Goal: Task Accomplishment & Management: Complete application form

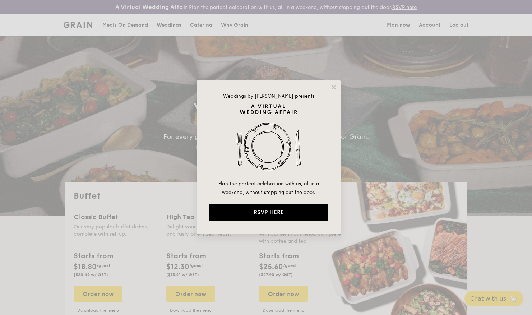
select select
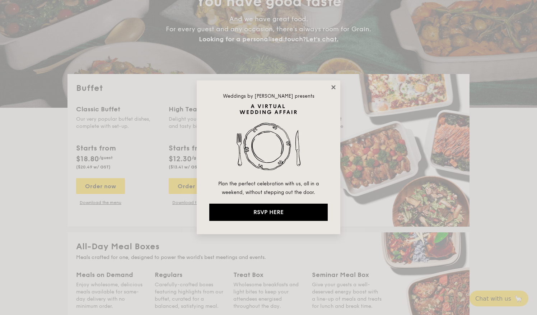
click at [334, 87] on icon at bounding box center [333, 87] width 4 height 4
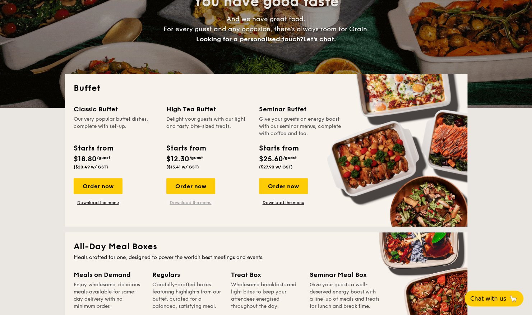
click at [197, 202] on link "Download the menu" at bounding box center [190, 203] width 49 height 6
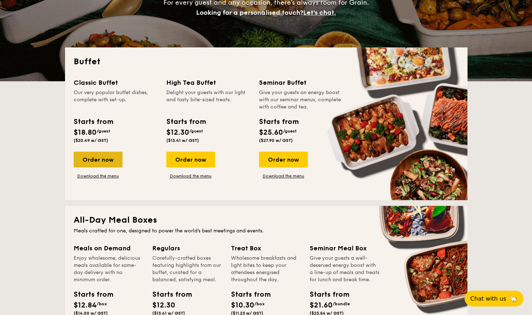
scroll to position [144, 0]
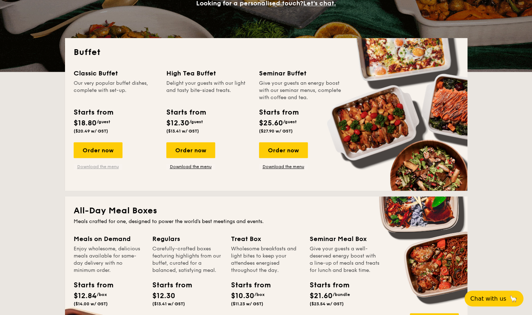
click at [108, 168] on link "Download the menu" at bounding box center [98, 167] width 49 height 6
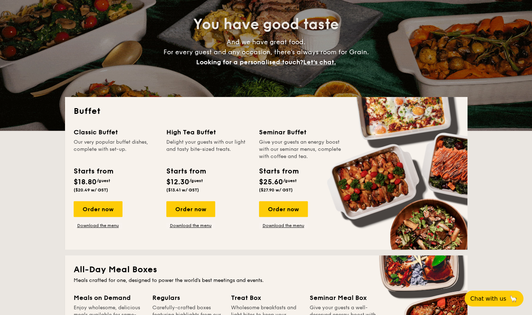
scroll to position [0, 0]
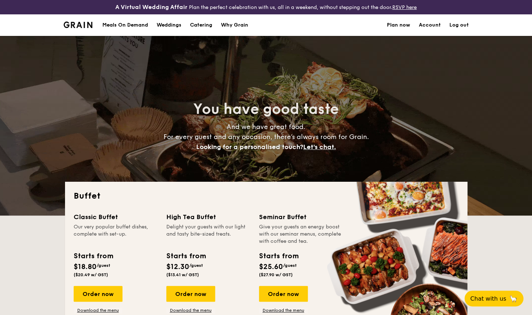
click at [142, 21] on div "Meals On Demand" at bounding box center [125, 25] width 46 height 22
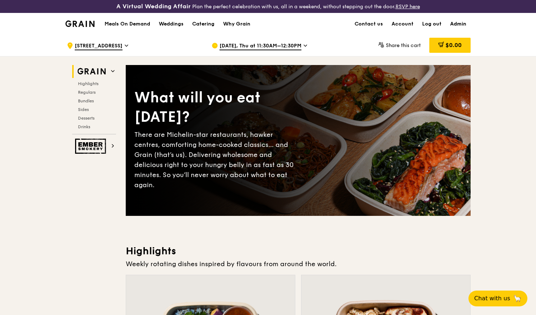
click at [458, 26] on link "Admin" at bounding box center [458, 24] width 25 height 22
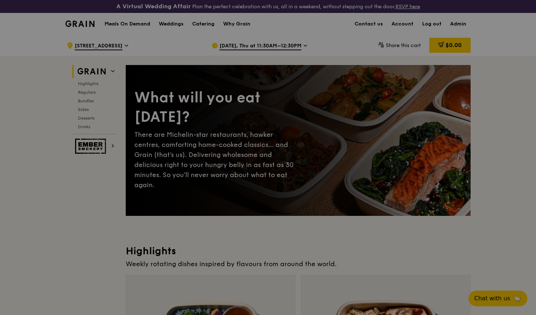
select select "100"
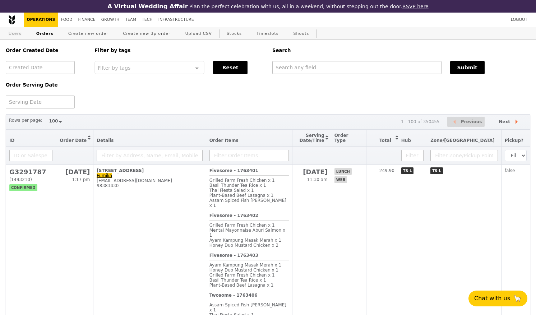
click at [12, 38] on link "Users" at bounding box center [15, 33] width 19 height 13
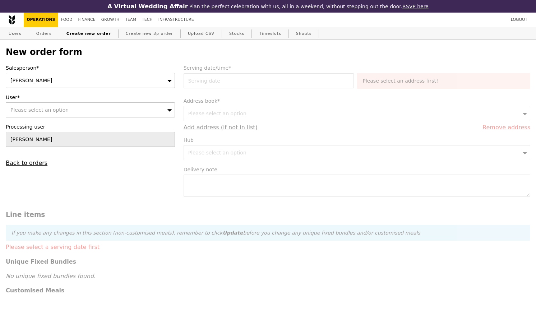
click at [134, 84] on div "[PERSON_NAME]" at bounding box center [90, 80] width 169 height 15
type input "[PERSON_NAME]"
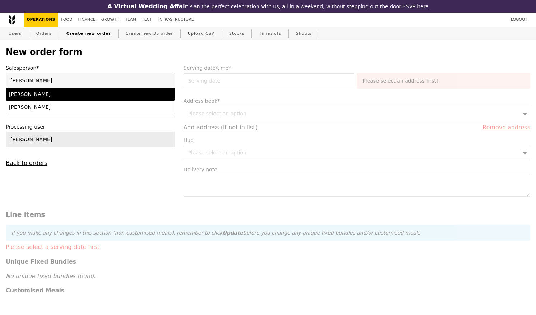
click at [84, 98] on div "[PERSON_NAME]" at bounding box center [70, 93] width 122 height 7
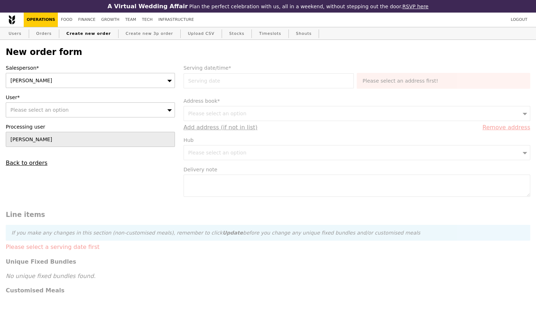
click at [83, 105] on div "Please select an option" at bounding box center [90, 109] width 169 height 15
type input "[PERSON_NAME][EMAIL_ADDRESS][DOMAIN_NAME]"
type input "Confirm"
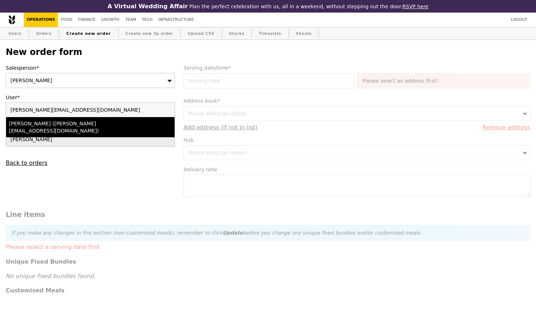
type input "[PERSON_NAME][EMAIL_ADDRESS][DOMAIN_NAME]"
click at [78, 128] on div "[PERSON_NAME] ([PERSON_NAME][EMAIL_ADDRESS][DOMAIN_NAME])" at bounding box center [70, 127] width 122 height 14
type input "Loading..."
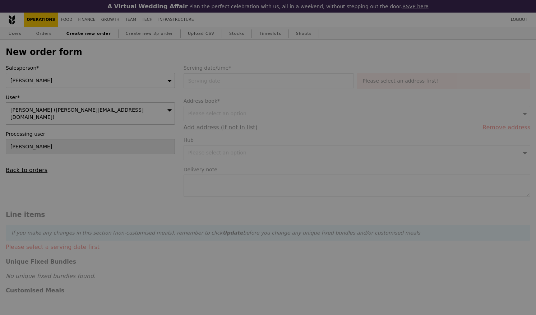
type input "13.76"
type input "15.00"
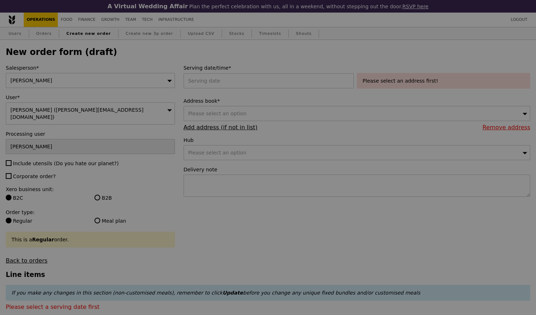
type input "Confirm"
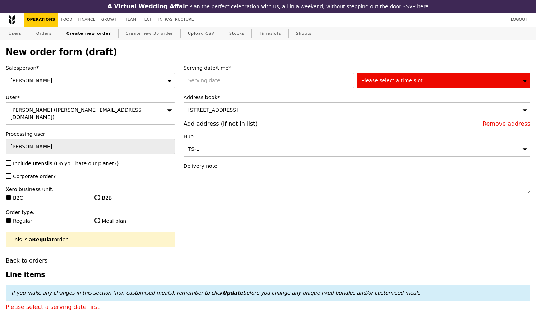
click at [411, 83] on span "Please select a time slot" at bounding box center [391, 81] width 61 height 6
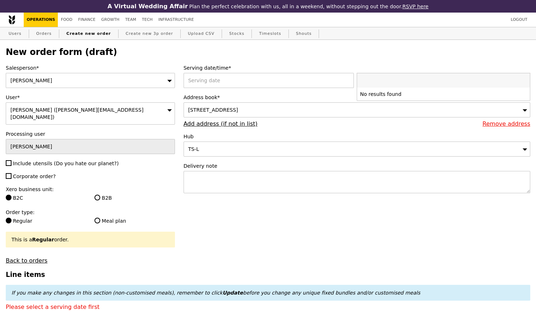
click at [251, 68] on label "Serving date/time*" at bounding box center [356, 67] width 346 height 7
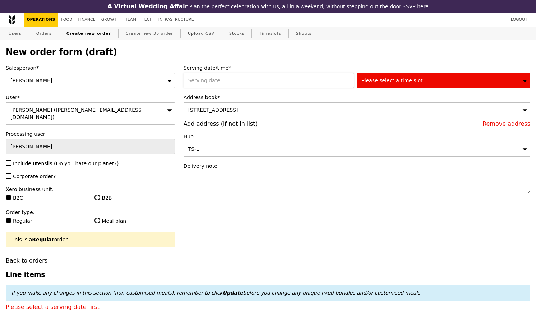
click at [255, 84] on div at bounding box center [269, 80] width 173 height 15
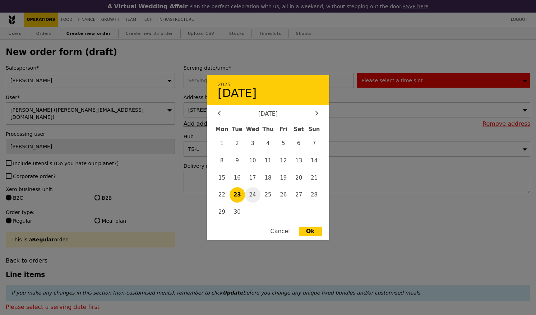
click at [252, 192] on span "24" at bounding box center [252, 194] width 15 height 15
type input "24 Sep 2025"
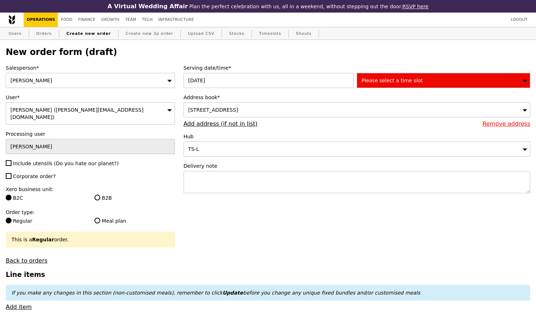
click at [385, 87] on div "Please select a time slot" at bounding box center [443, 80] width 173 height 15
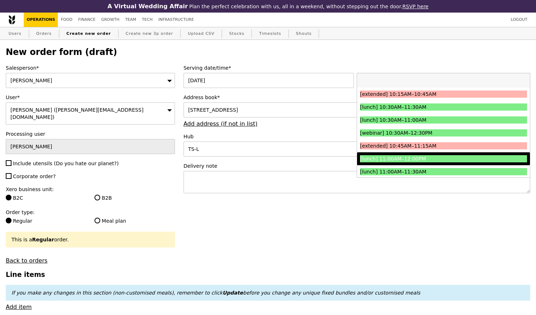
scroll to position [180, 0]
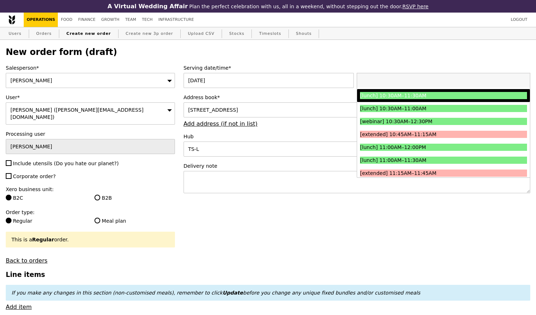
drag, startPoint x: 416, startPoint y: 100, endPoint x: 262, endPoint y: 8, distance: 178.9
click at [416, 99] on div "[lunch] 10:30AM–11:30AM" at bounding box center [422, 95] width 125 height 7
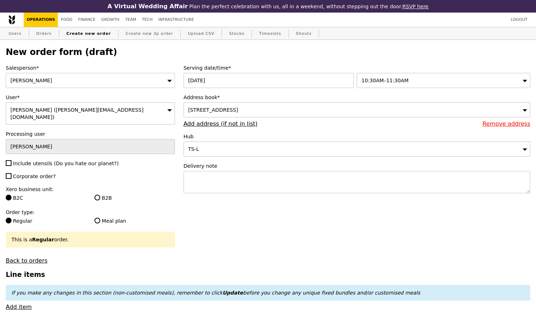
click at [419, 80] on div "10:30AM–11:30AM" at bounding box center [443, 80] width 173 height 15
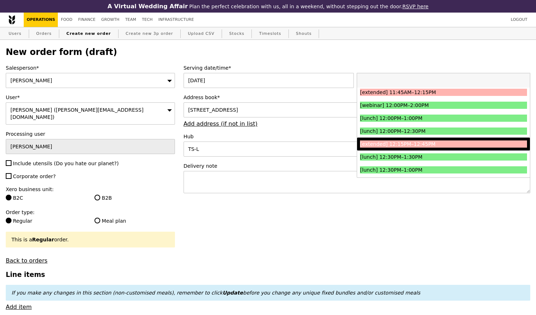
scroll to position [323, 0]
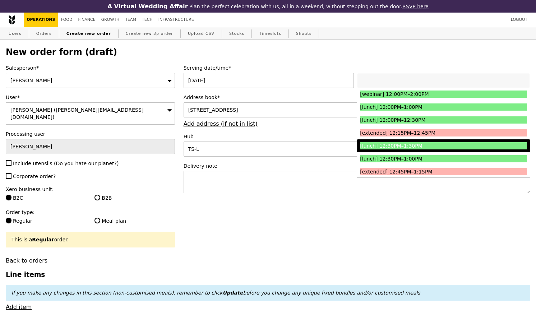
click at [413, 149] on div "[lunch] 12:30PM–1:30PM" at bounding box center [422, 145] width 125 height 7
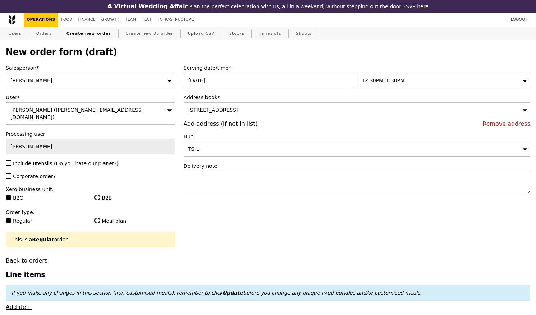
click at [416, 80] on div "12:30PM–1:30PM" at bounding box center [443, 80] width 173 height 15
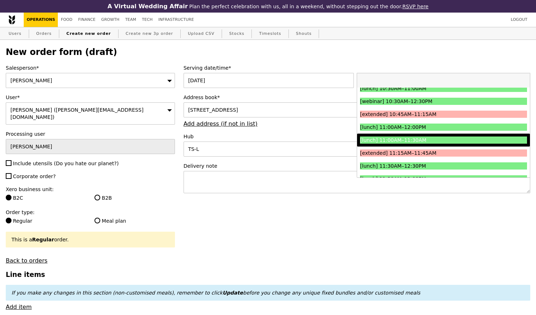
scroll to position [215, 0]
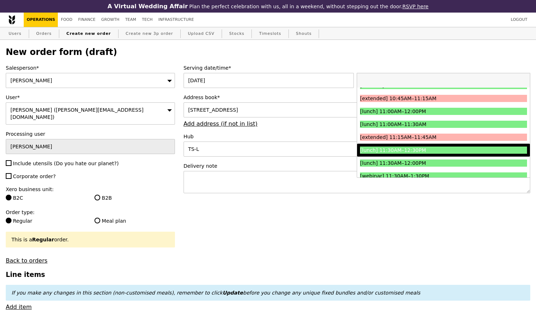
click at [411, 154] on div "[lunch] 11:30AM–12:30PM" at bounding box center [422, 149] width 125 height 7
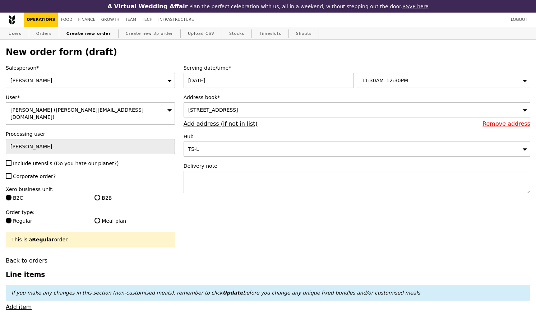
type input "Confirm"
click at [24, 173] on span "Corporate order?" at bounding box center [34, 176] width 43 height 6
click at [11, 173] on input "Corporate order?" at bounding box center [9, 176] width 6 height 6
checkbox input "true"
click at [42, 160] on span "Include utensils (Do you hate our planet?)" at bounding box center [66, 163] width 106 height 6
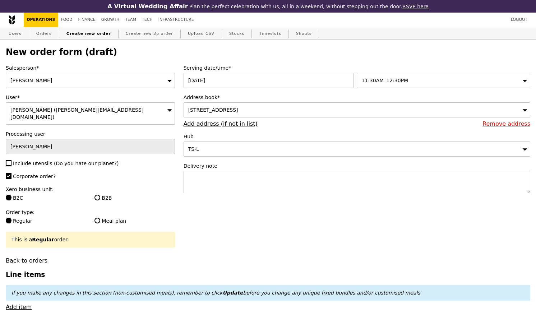
click at [11, 160] on input "Include utensils (Do you hate our planet?)" at bounding box center [9, 163] width 6 height 6
checkbox input "true"
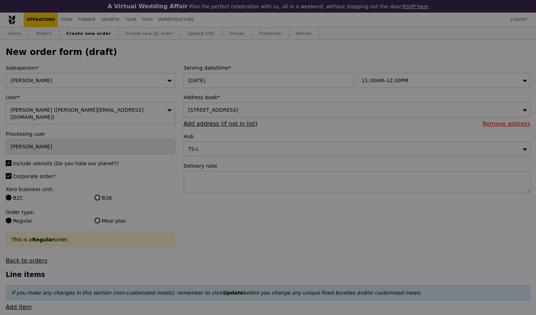
type input "Confirm"
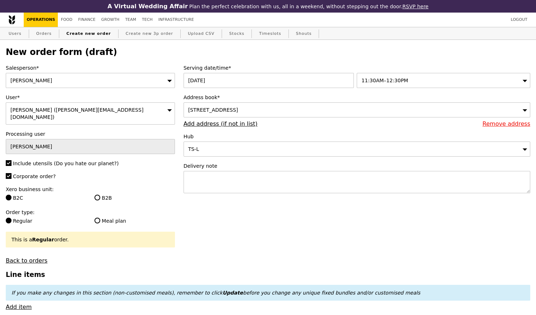
click at [101, 194] on label "B2B" at bounding box center [134, 197] width 80 height 7
click at [100, 195] on input "B2B" at bounding box center [97, 198] width 6 height 6
radio input "true"
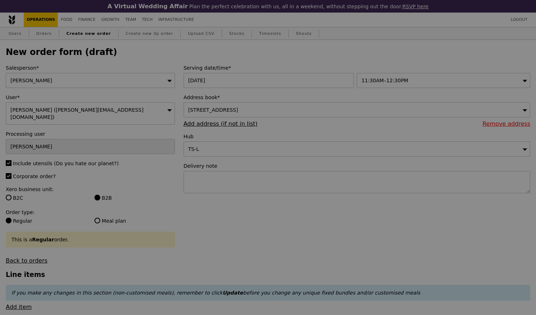
type input "Confirm"
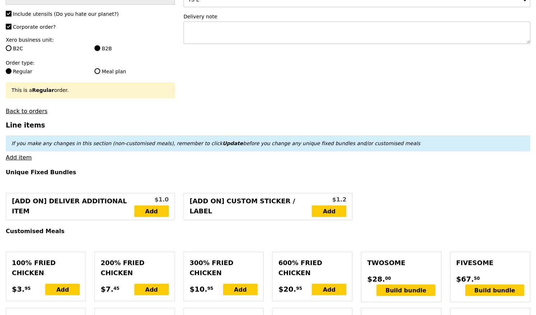
scroll to position [134, 0]
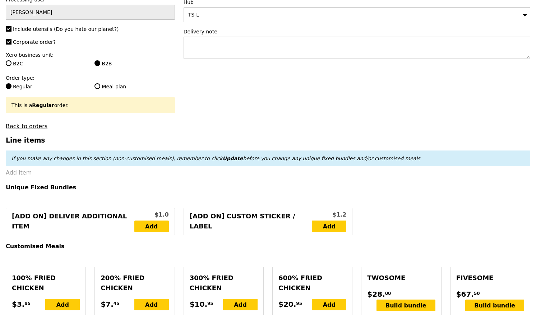
click at [23, 174] on link "Add item" at bounding box center [19, 172] width 26 height 7
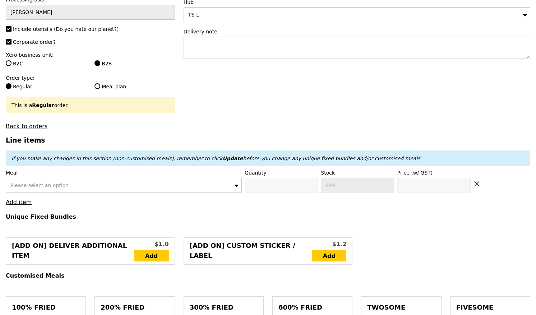
click at [48, 182] on span "Please select an option" at bounding box center [39, 185] width 58 height 6
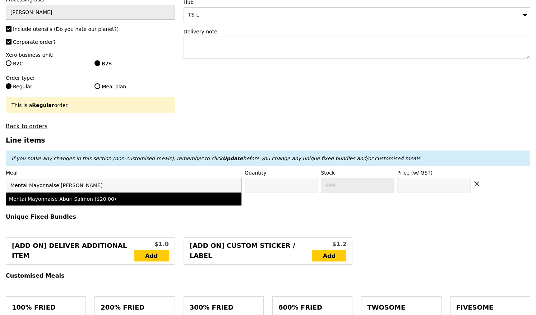
type input "Mentai Mayonnaise Aburi Salmon"
click at [107, 197] on div "Mentai Mayonnaise Aburi Salmon ($20.00)" at bounding box center [95, 198] width 172 height 7
type input "Confirm anyway"
type input "0"
type input "434"
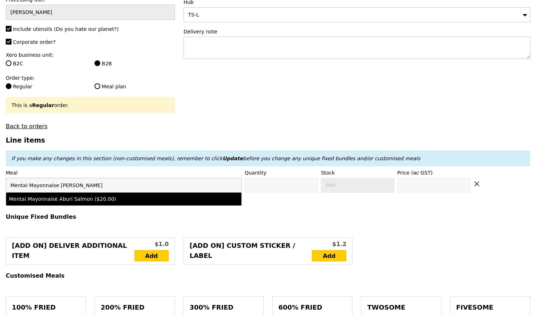
type input "20.0"
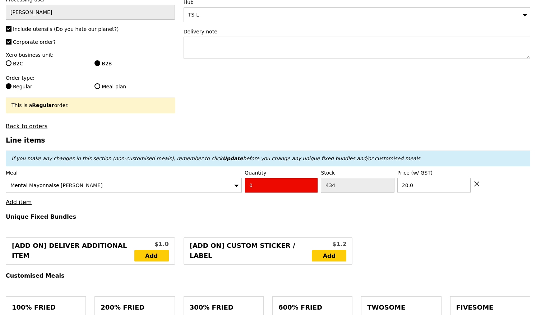
click at [256, 180] on input "0" at bounding box center [281, 185] width 73 height 15
type input "Confirm"
type input "4"
click at [15, 201] on link "Add item" at bounding box center [19, 202] width 26 height 7
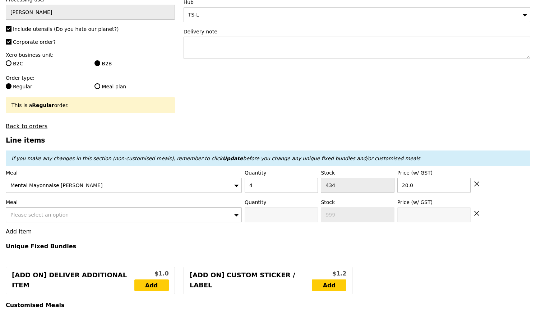
type input "Loading..."
click at [73, 209] on div "Please select an option" at bounding box center [124, 214] width 236 height 15
type input "80.00"
type input "10.28"
type input "11.20"
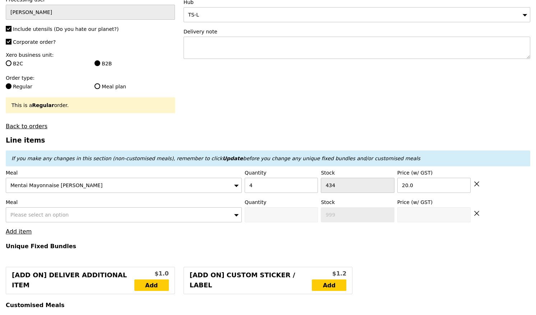
type input "91.20"
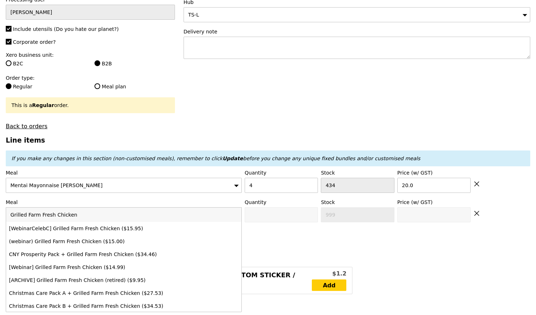
type input "Confirm"
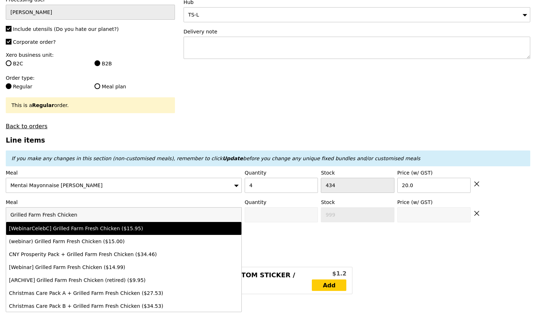
type input "Grilled Farm Fresh Chicken"
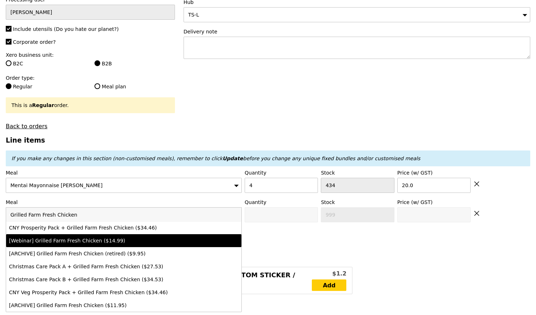
scroll to position [0, 0]
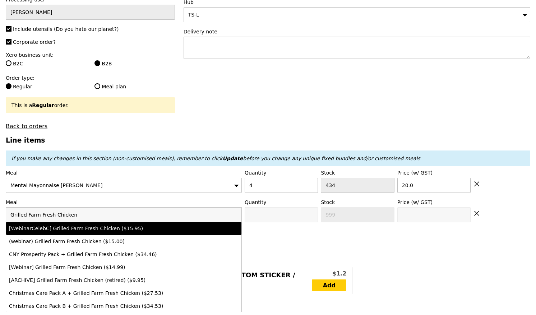
click at [79, 208] on input "Grilled Farm Fresh Chicken" at bounding box center [123, 215] width 235 height 14
drag, startPoint x: 47, startPoint y: 208, endPoint x: -1, endPoint y: 207, distance: 48.1
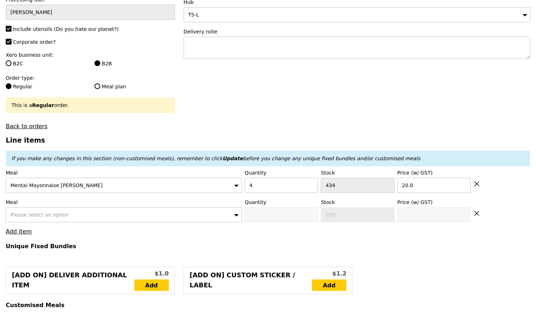
click at [19, 216] on div "Please select an option" at bounding box center [124, 214] width 236 height 15
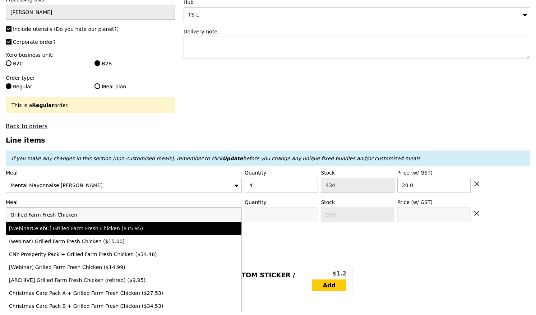
drag, startPoint x: 83, startPoint y: 210, endPoint x: 10, endPoint y: 212, distance: 72.5
click at [10, 212] on input "Grilled Farm Fresh Chicken" at bounding box center [123, 215] width 235 height 14
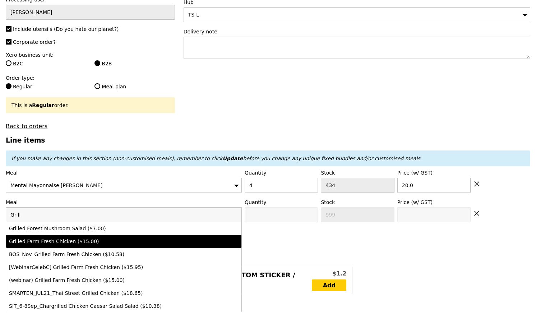
type input "Grill"
click at [68, 240] on div "Grilled Farm Fresh Chicken ($15.00)" at bounding box center [95, 241] width 172 height 7
type input "Confirm anyway"
type input "0"
type input "444"
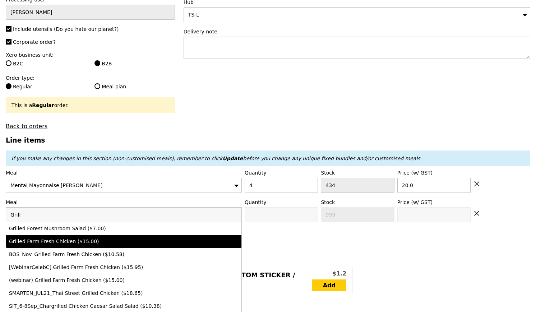
type input "15.0"
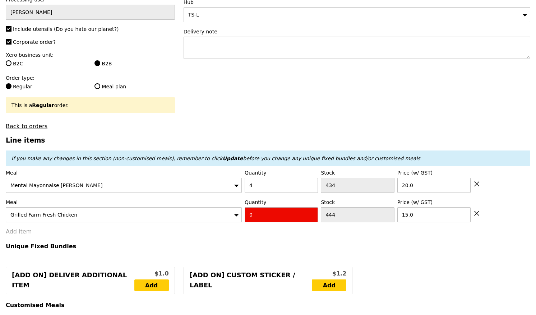
click at [24, 228] on link "Add item" at bounding box center [19, 231] width 26 height 7
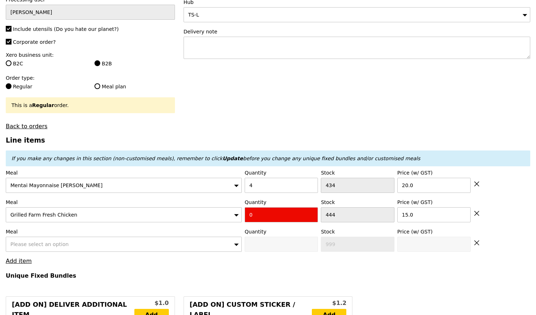
click at [67, 243] on div "Please select an option" at bounding box center [124, 244] width 236 height 15
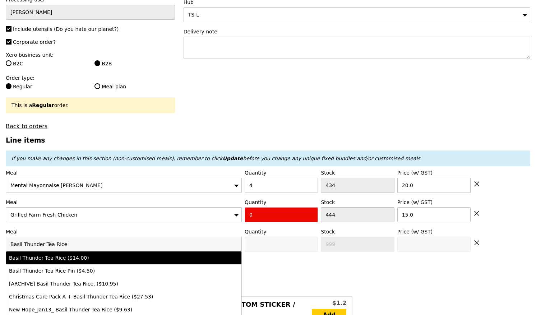
type input "Basil Thunder Tea Rice"
click at [76, 254] on div "Basil Thunder Tea Rice ($14.00)" at bounding box center [95, 257] width 172 height 7
type input "0"
type input "471"
type input "14.0"
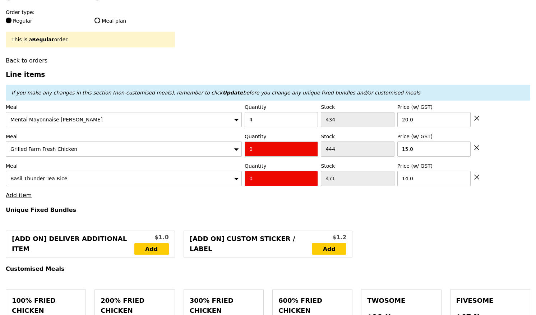
scroll to position [206, 0]
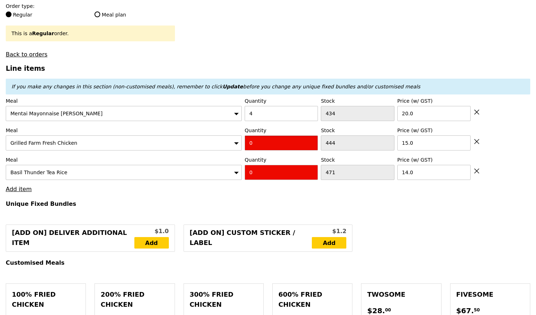
click at [262, 141] on input "0" at bounding box center [281, 142] width 73 height 15
type input "4"
drag, startPoint x: 258, startPoint y: 166, endPoint x: 238, endPoint y: 167, distance: 19.8
click at [238, 167] on div "Meal Basil Thunder Tea Rice Quantity 0 Stock 471 Price (w/ GST) 14.0" at bounding box center [268, 168] width 524 height 24
type input "2"
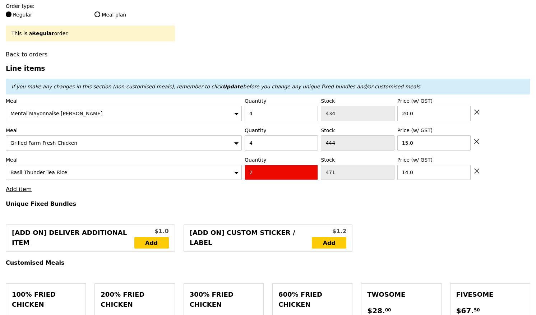
type input "Loading..."
type input "140.00"
type input "4.77"
type input "5.20"
type input "145.20"
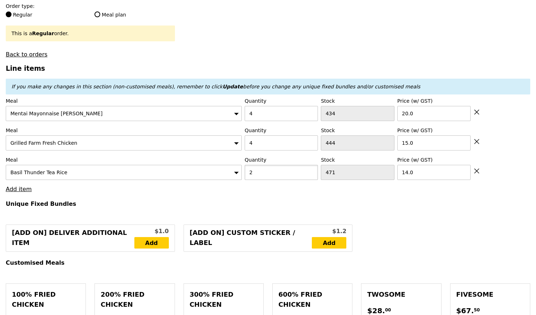
type input "2"
type input "Loading..."
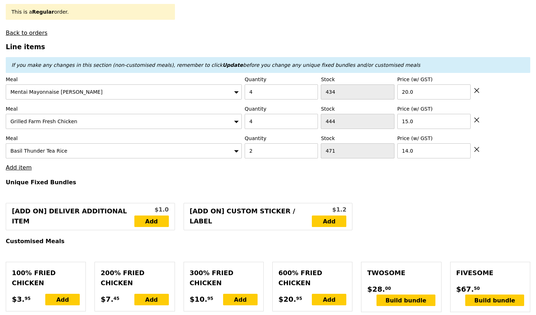
type input "168.00"
type input "3.62"
type input "3.95"
type input "171.95"
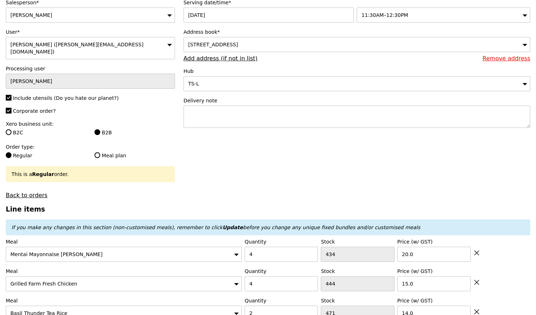
scroll to position [0, 0]
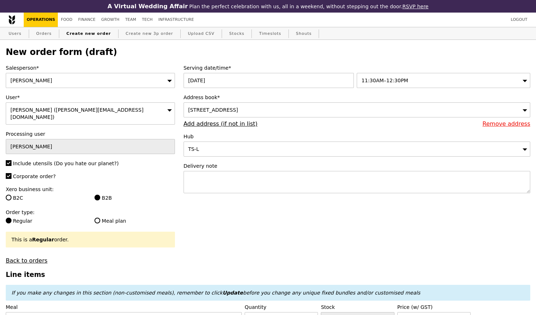
click at [238, 112] on span "2 International Business Park, #null-null, Singapore 609930" at bounding box center [213, 110] width 50 height 6
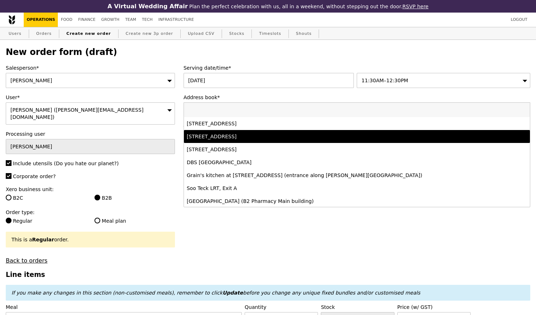
click at [272, 137] on div "2 International Business Park, #03 -27 (The Strategy Tower 2), Singapore 609930" at bounding box center [314, 136] width 255 height 7
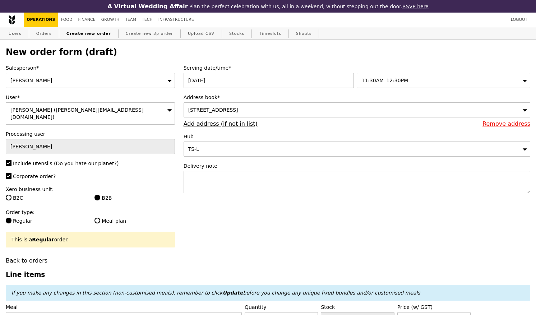
type input "Confirm"
click at [192, 181] on textarea at bounding box center [356, 182] width 346 height 22
type textarea "10x"
type input "Confirm"
type textarea "10x meals + cutlery"
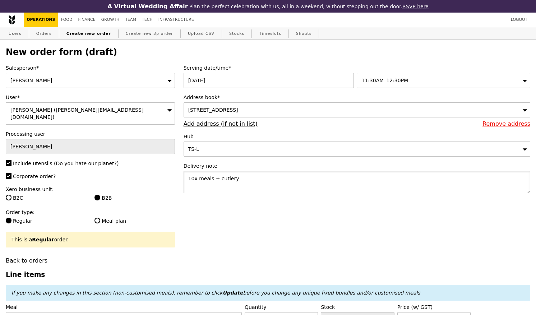
click at [199, 181] on textarea "10x meals + cutlery" at bounding box center [356, 182] width 346 height 22
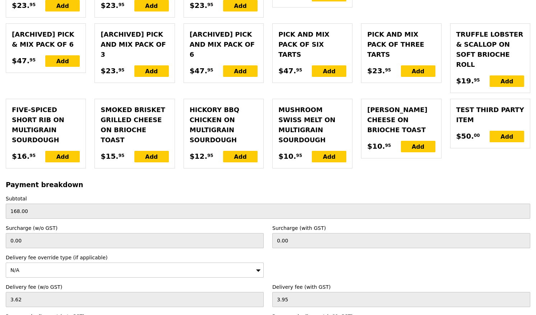
scroll to position [1873, 0]
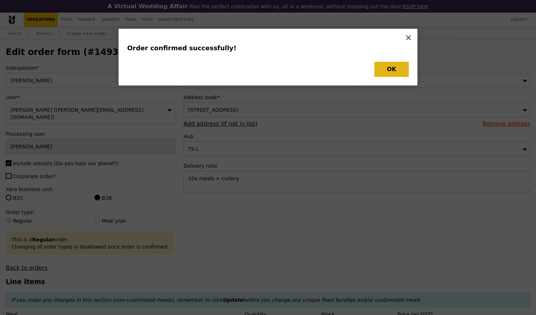
click at [394, 61] on div "Order confirmed successfully! OK" at bounding box center [267, 57] width 299 height 57
type input "Loading..."
checkbox input "false"
type input "2"
type input "471"
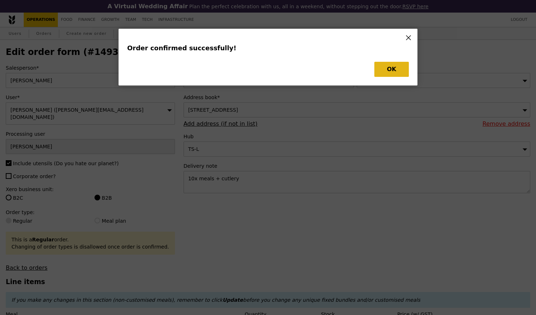
type input "14.00"
type input "15.00"
type input "4"
type input "434"
type input "20.00"
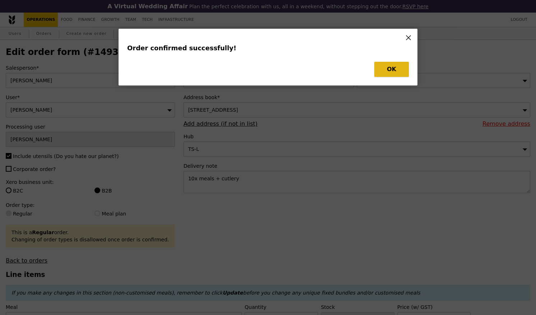
click at [385, 63] on button "OK" at bounding box center [391, 69] width 34 height 15
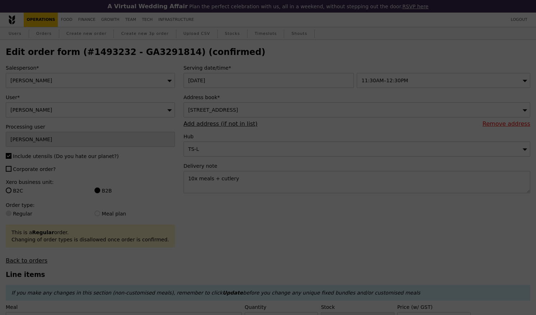
type input "469"
type input "440"
type input "430"
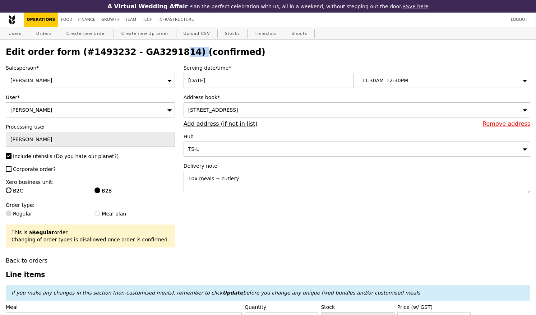
drag, startPoint x: 122, startPoint y: 50, endPoint x: 167, endPoint y: 56, distance: 45.6
click at [167, 56] on h2 "Edit order form (#1493232 - GA3291814) (confirmed)" at bounding box center [268, 52] width 524 height 10
copy h2 "GA3291814"
click at [45, 31] on link "Orders" at bounding box center [43, 33] width 21 height 13
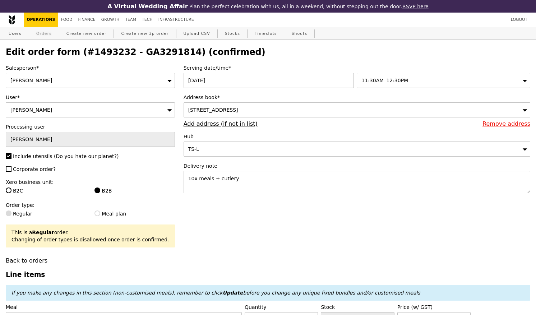
type input "Loading..."
select select "100"
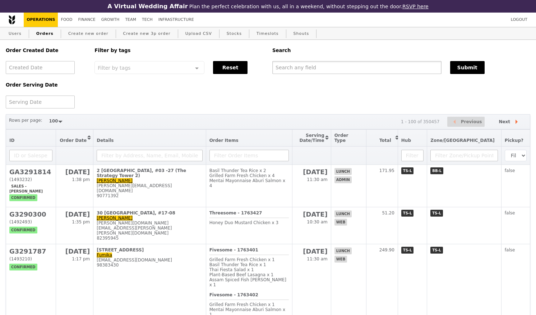
click at [320, 68] on input "text" at bounding box center [356, 67] width 169 height 13
paste input "GA3291814"
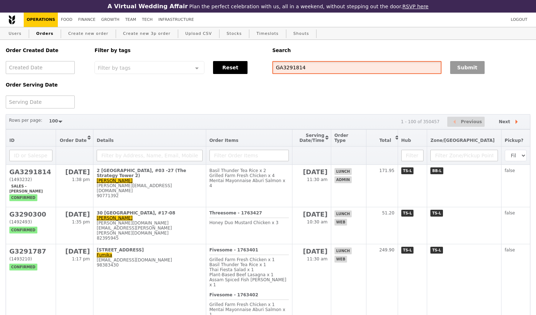
type input "GA3291814"
click at [456, 68] on button "Submit" at bounding box center [467, 67] width 34 height 13
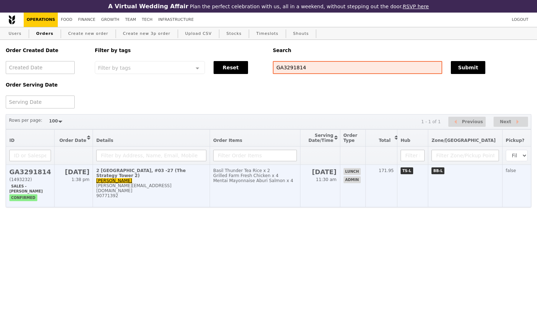
click at [266, 183] on div "Mentai Mayonnaise Aburi Salmon x 4" at bounding box center [255, 180] width 84 height 5
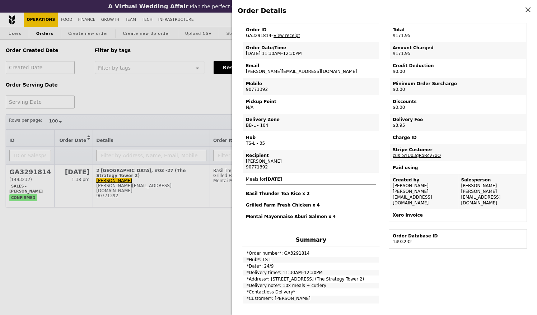
scroll to position [108, 0]
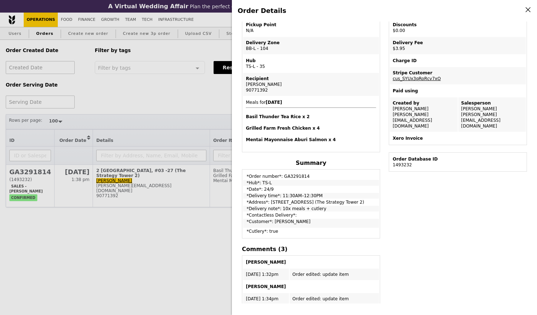
click at [529, 10] on icon at bounding box center [528, 9] width 6 height 6
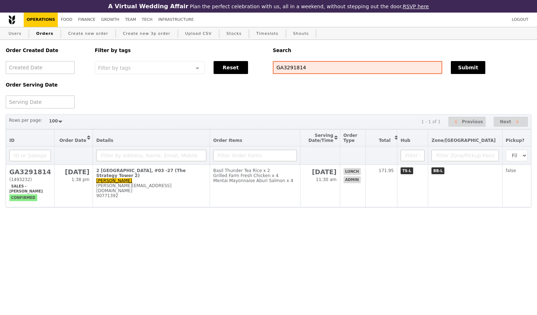
scroll to position [137, 0]
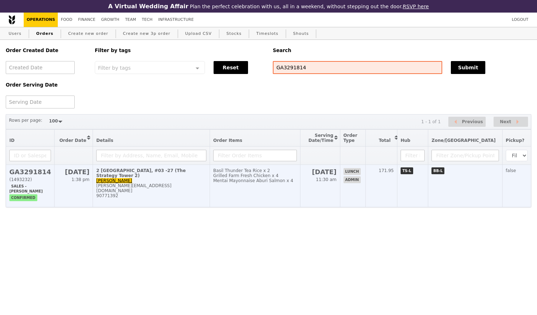
click at [37, 176] on h2 "GA3291814" at bounding box center [30, 172] width 42 height 8
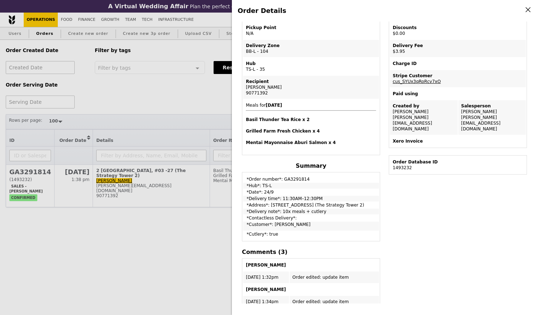
scroll to position [65, 0]
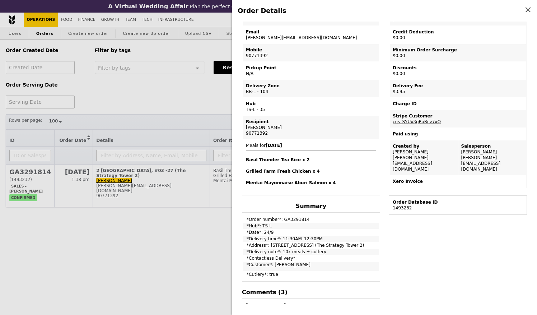
click at [533, 10] on div "Order Details Edit order Changelog Cancel Order ID GA3291814 – View receipt Ord…" at bounding box center [384, 157] width 305 height 315
click at [523, 9] on h4 "Order Details" at bounding box center [385, 11] width 294 height 10
click at [529, 11] on icon at bounding box center [528, 9] width 6 height 6
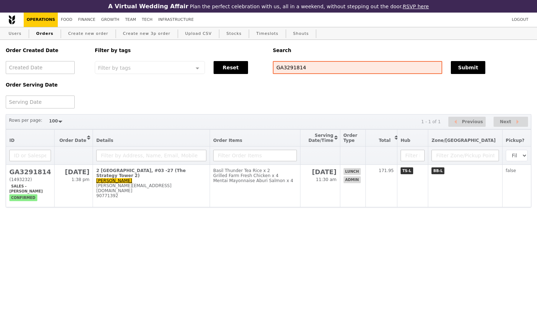
scroll to position [94, 0]
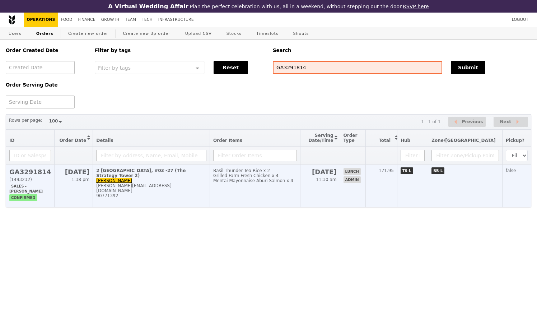
click at [24, 175] on h2 "GA3291814" at bounding box center [30, 172] width 42 height 8
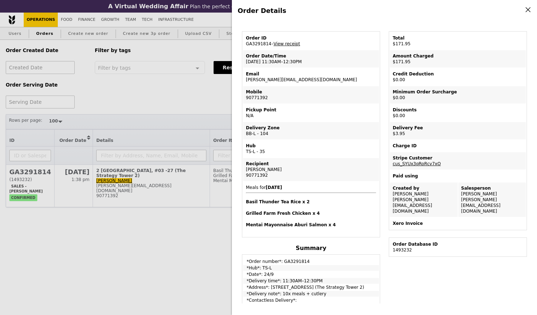
scroll to position [0, 0]
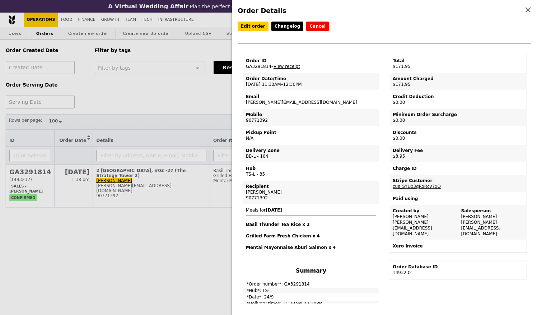
click at [526, 7] on icon at bounding box center [528, 9] width 6 height 6
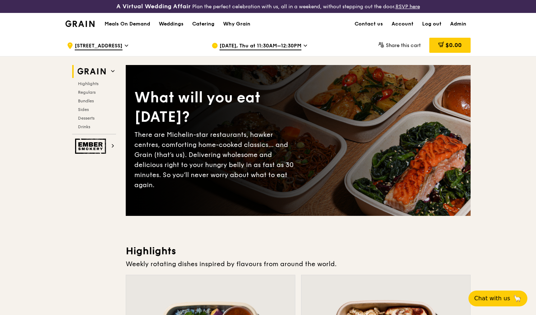
click at [265, 45] on span "Sep 25, Thu at 11:30AM–12:30PM" at bounding box center [260, 46] width 82 height 8
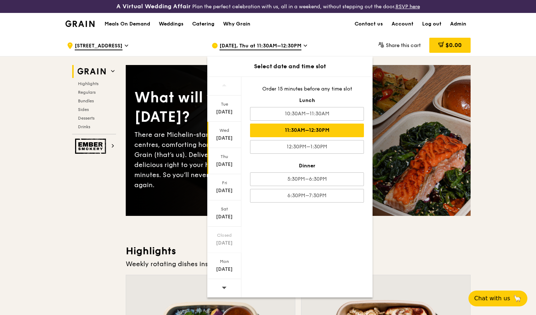
click at [230, 139] on div "Sep 24" at bounding box center [224, 138] width 32 height 7
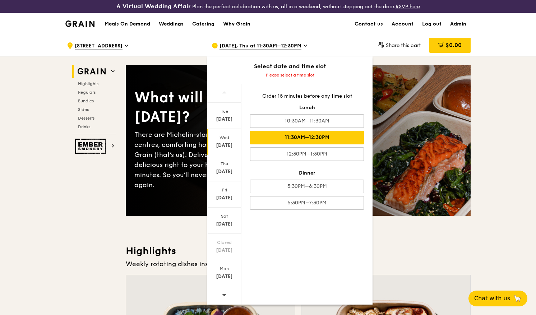
click at [322, 140] on div "11:30AM–12:30PM" at bounding box center [307, 138] width 114 height 14
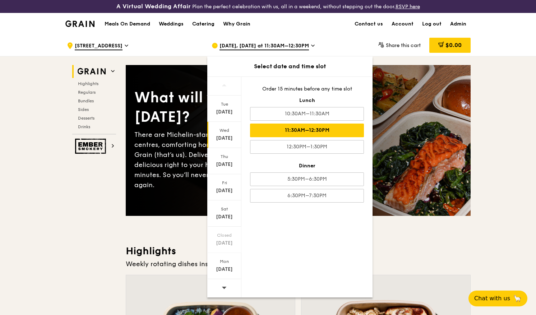
click at [310, 127] on div "11:30AM–12:30PM" at bounding box center [307, 131] width 114 height 14
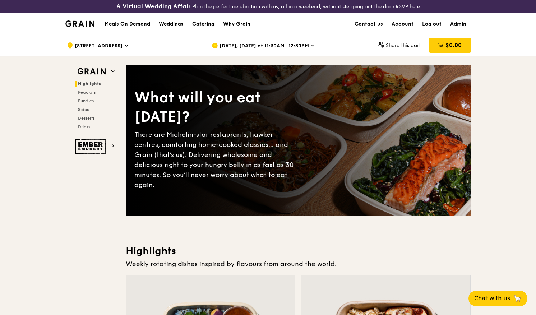
click at [203, 18] on div "Catering" at bounding box center [203, 24] width 22 height 22
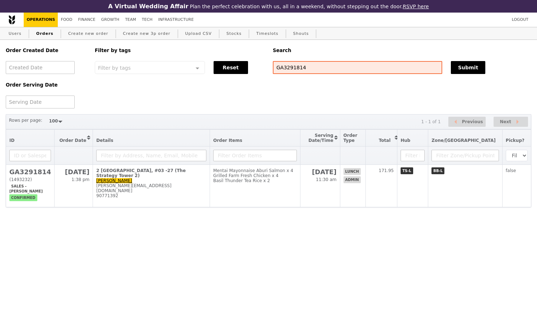
select select "100"
click at [86, 22] on link "Finance" at bounding box center [86, 20] width 23 height 14
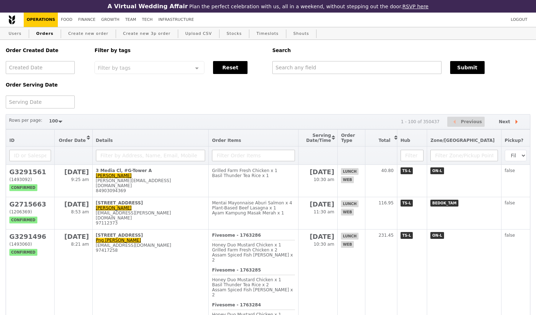
select select "100"
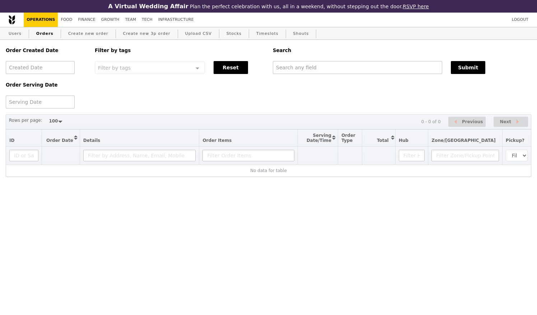
select select "100"
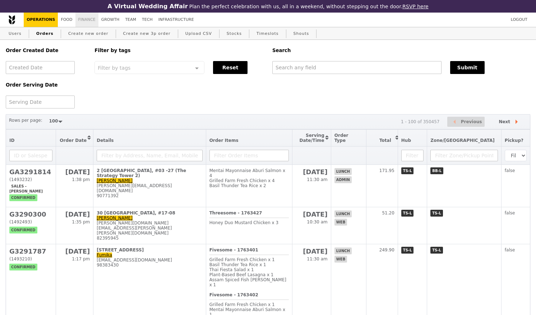
click at [80, 23] on link "Finance" at bounding box center [86, 20] width 23 height 14
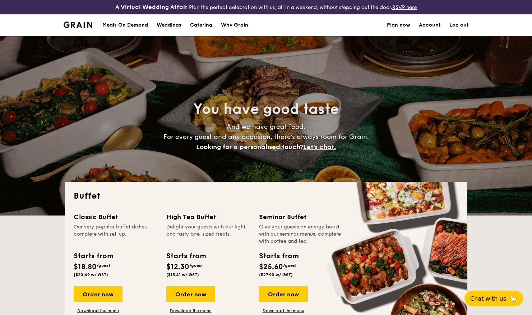
select select
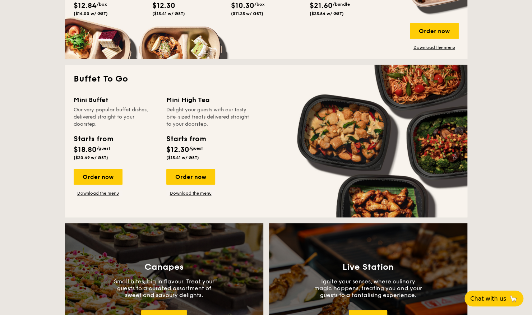
scroll to position [445, 0]
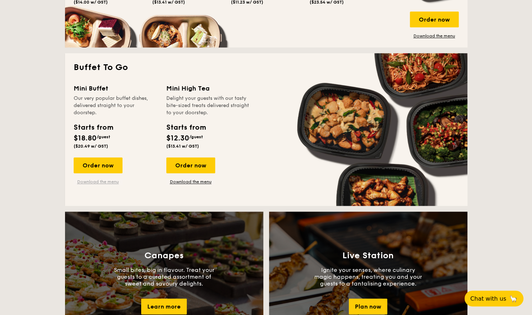
click at [109, 181] on link "Download the menu" at bounding box center [98, 182] width 49 height 6
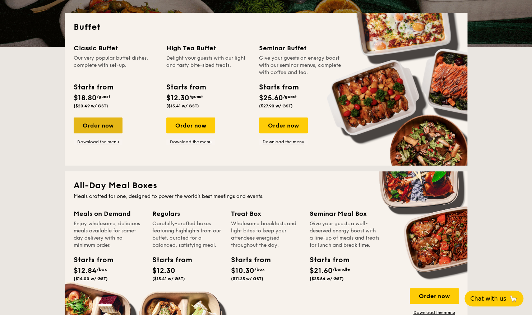
scroll to position [158, 0]
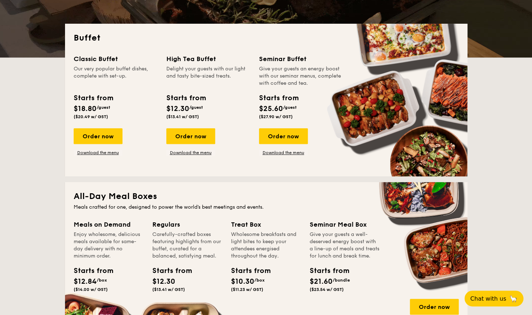
click at [105, 149] on div "Order now Download the menu" at bounding box center [98, 141] width 49 height 27
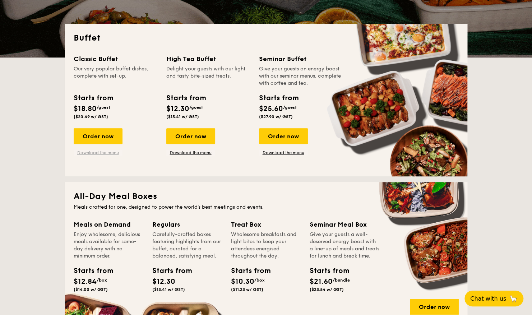
click at [106, 155] on link "Download the menu" at bounding box center [98, 153] width 49 height 6
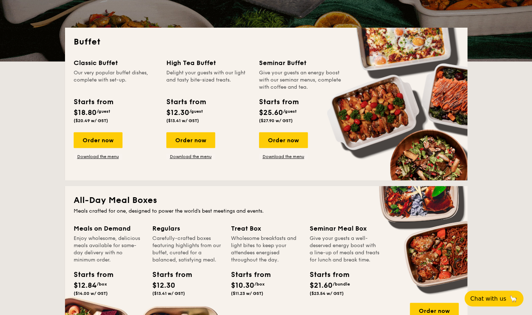
scroll to position [108, 0]
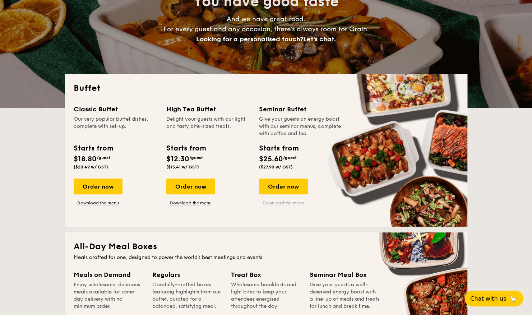
click at [281, 200] on link "Download the menu" at bounding box center [283, 203] width 49 height 6
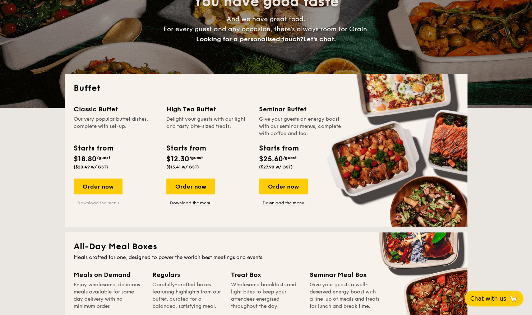
click at [103, 200] on link "Download the menu" at bounding box center [98, 203] width 49 height 6
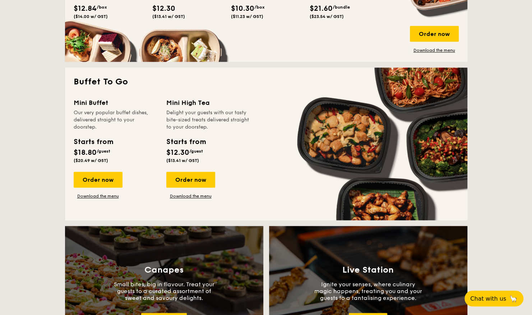
scroll to position [754, 0]
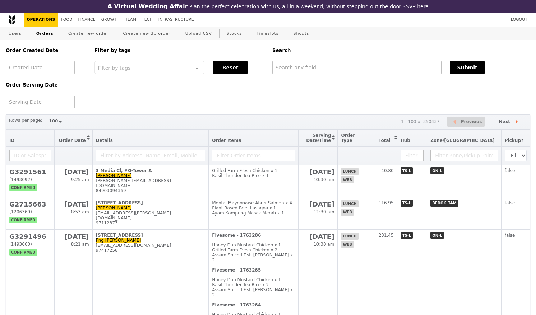
select select "100"
